Goal: Find specific page/section: Find specific page/section

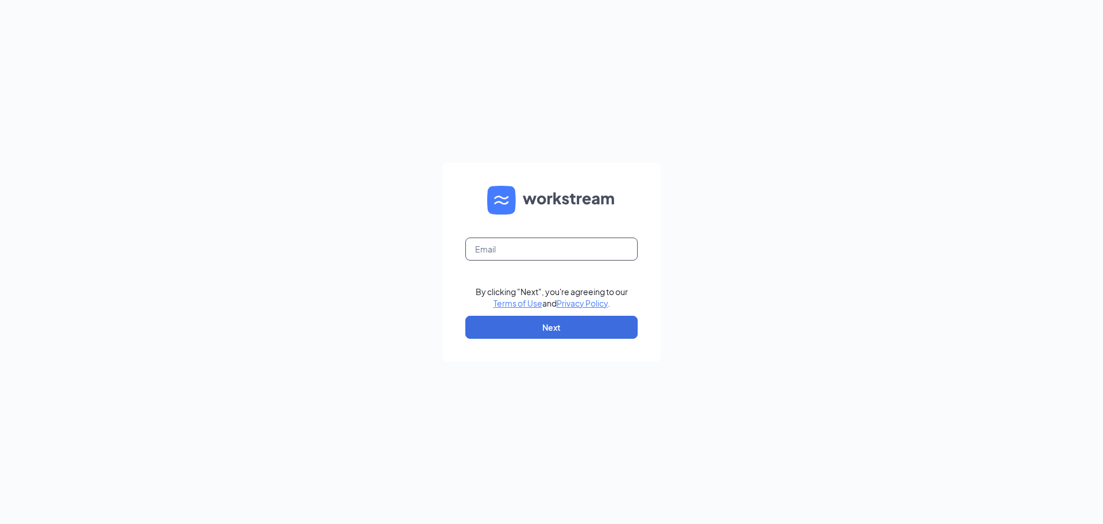
type input "[EMAIL_ADDRESS][DOMAIN_NAME]"
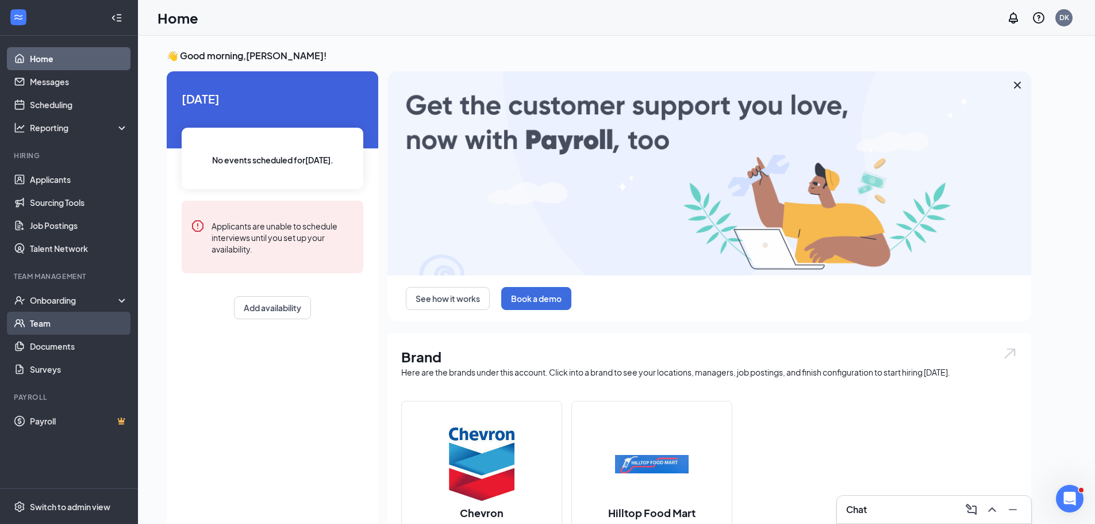
click at [59, 326] on link "Team" at bounding box center [79, 322] width 98 height 23
click at [40, 322] on link "Team" at bounding box center [79, 322] width 98 height 23
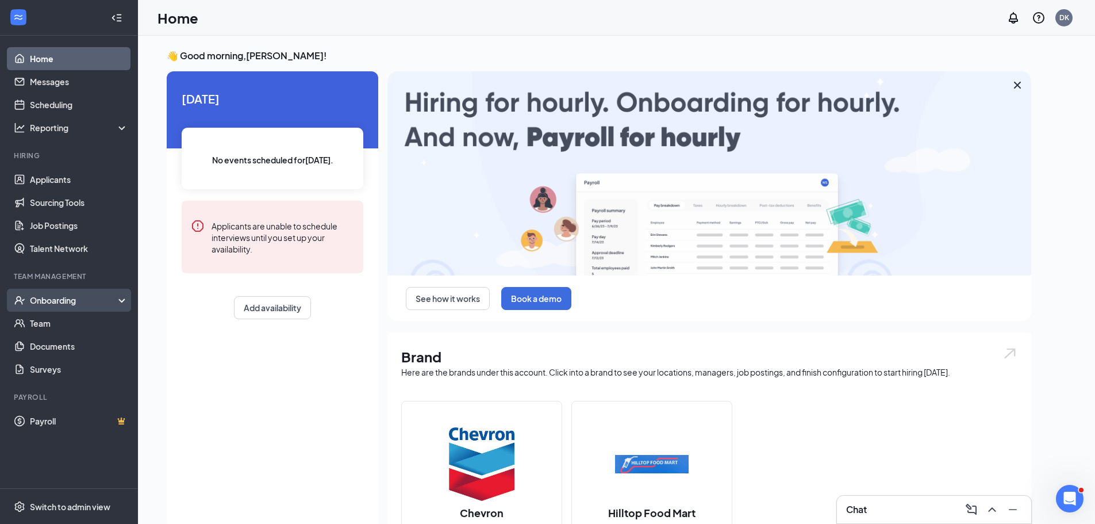
click at [109, 309] on div "Onboarding" at bounding box center [69, 299] width 138 height 23
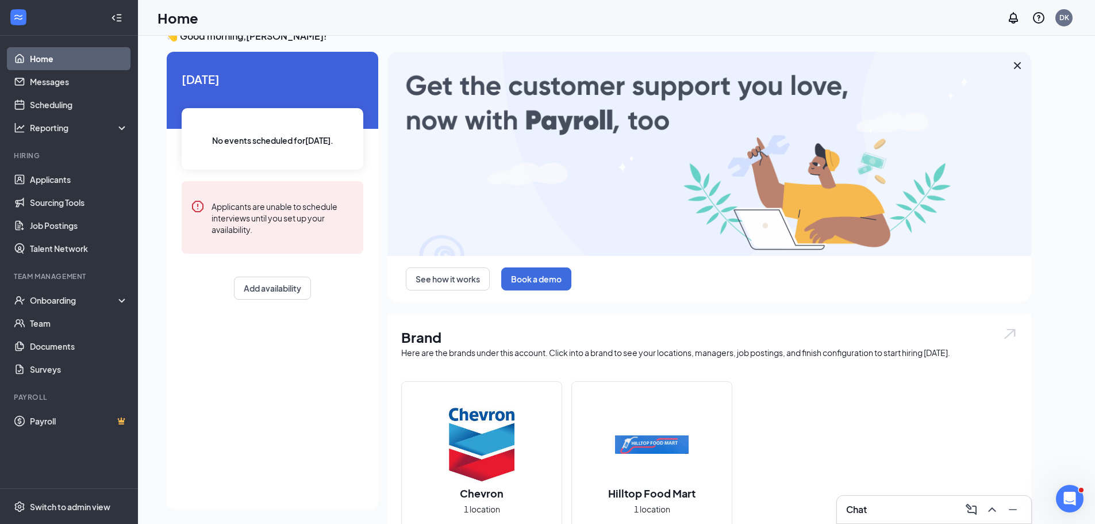
scroll to position [18, 0]
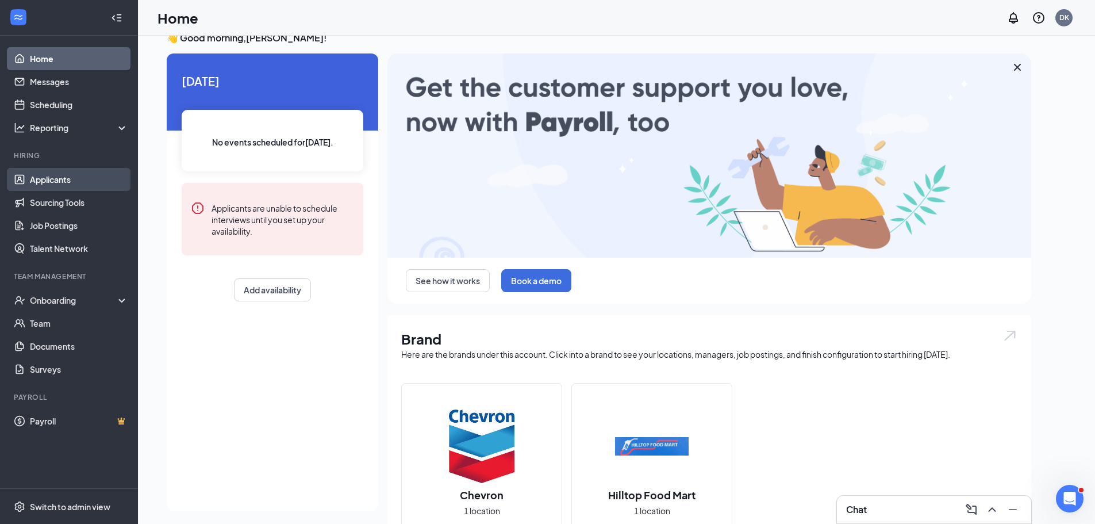
click at [38, 185] on link "Applicants" at bounding box center [79, 179] width 98 height 23
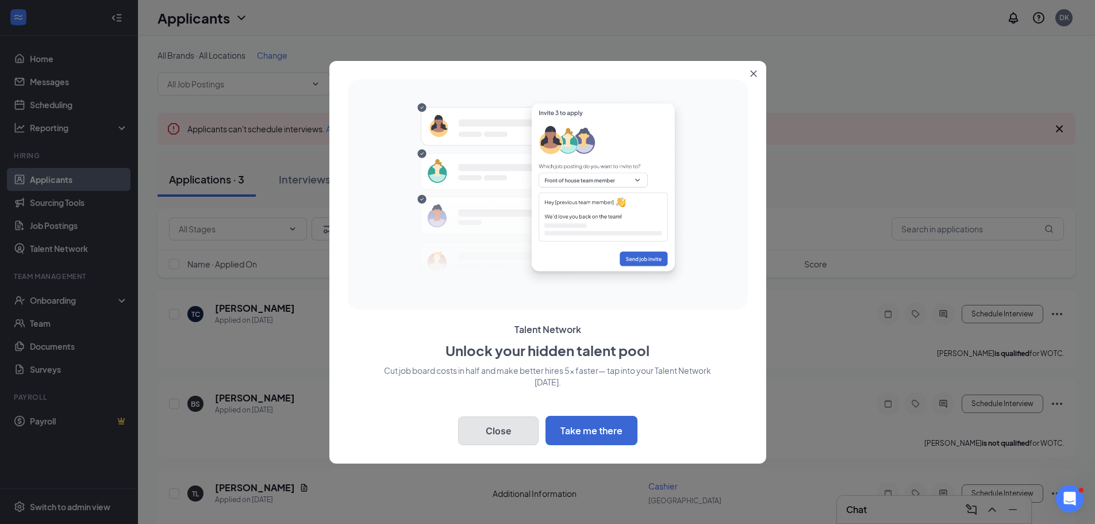
click at [488, 429] on button "Close" at bounding box center [498, 430] width 80 height 29
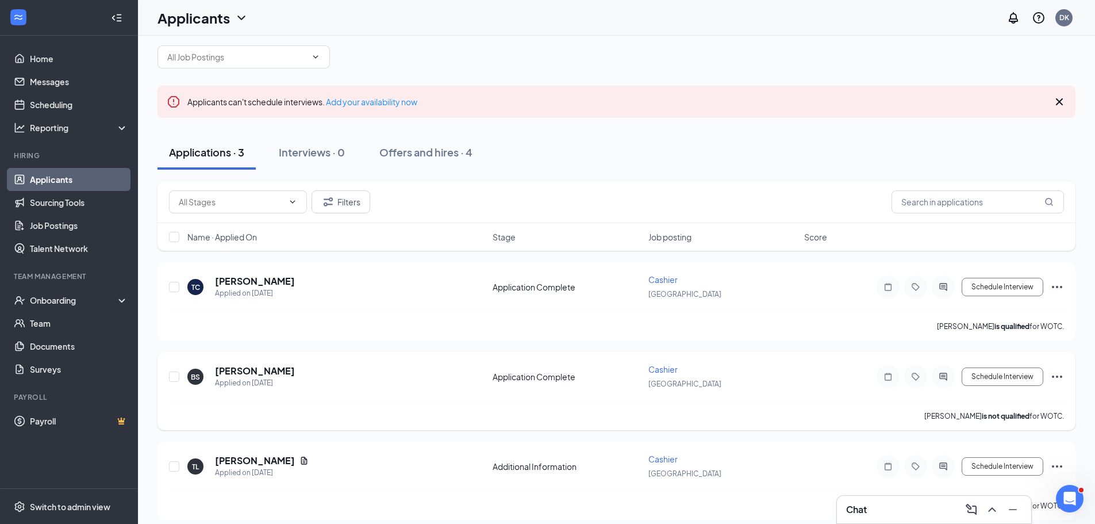
scroll to position [28, 0]
click at [50, 326] on link "Team" at bounding box center [79, 322] width 98 height 23
